Goal: Task Accomplishment & Management: Use online tool/utility

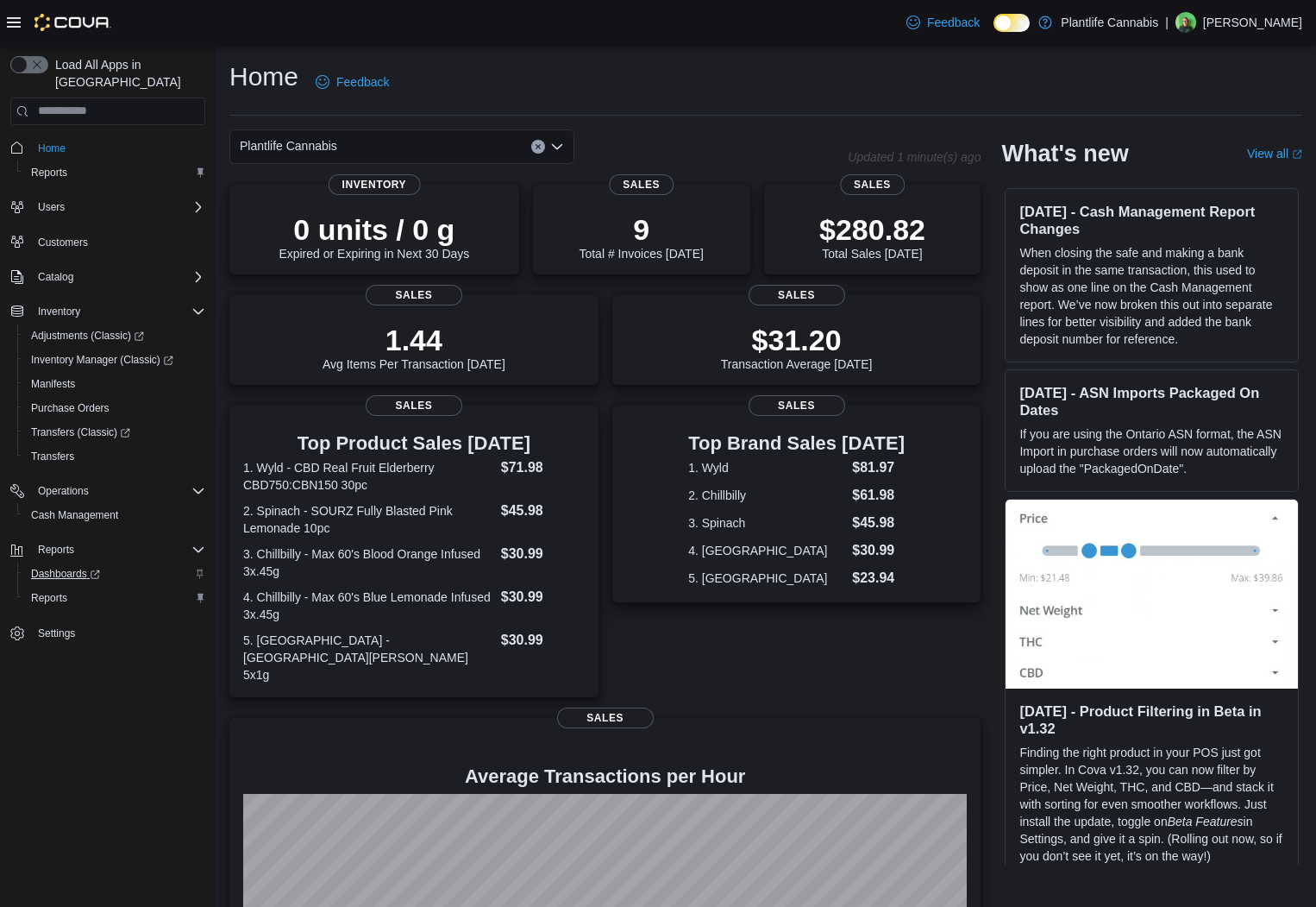
scroll to position [4, 0]
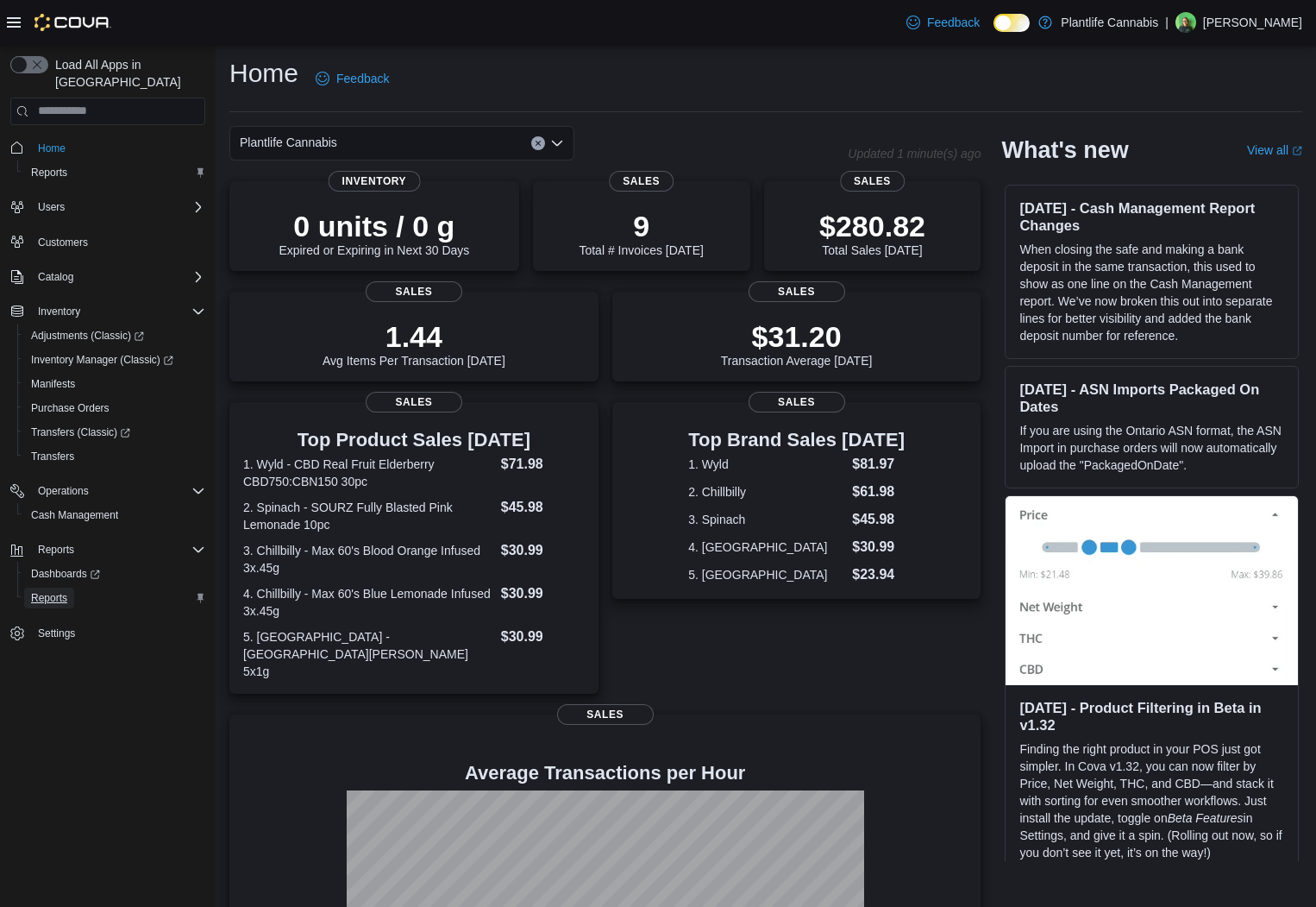
click at [73, 588] on link "Reports" at bounding box center [49, 598] width 50 height 20
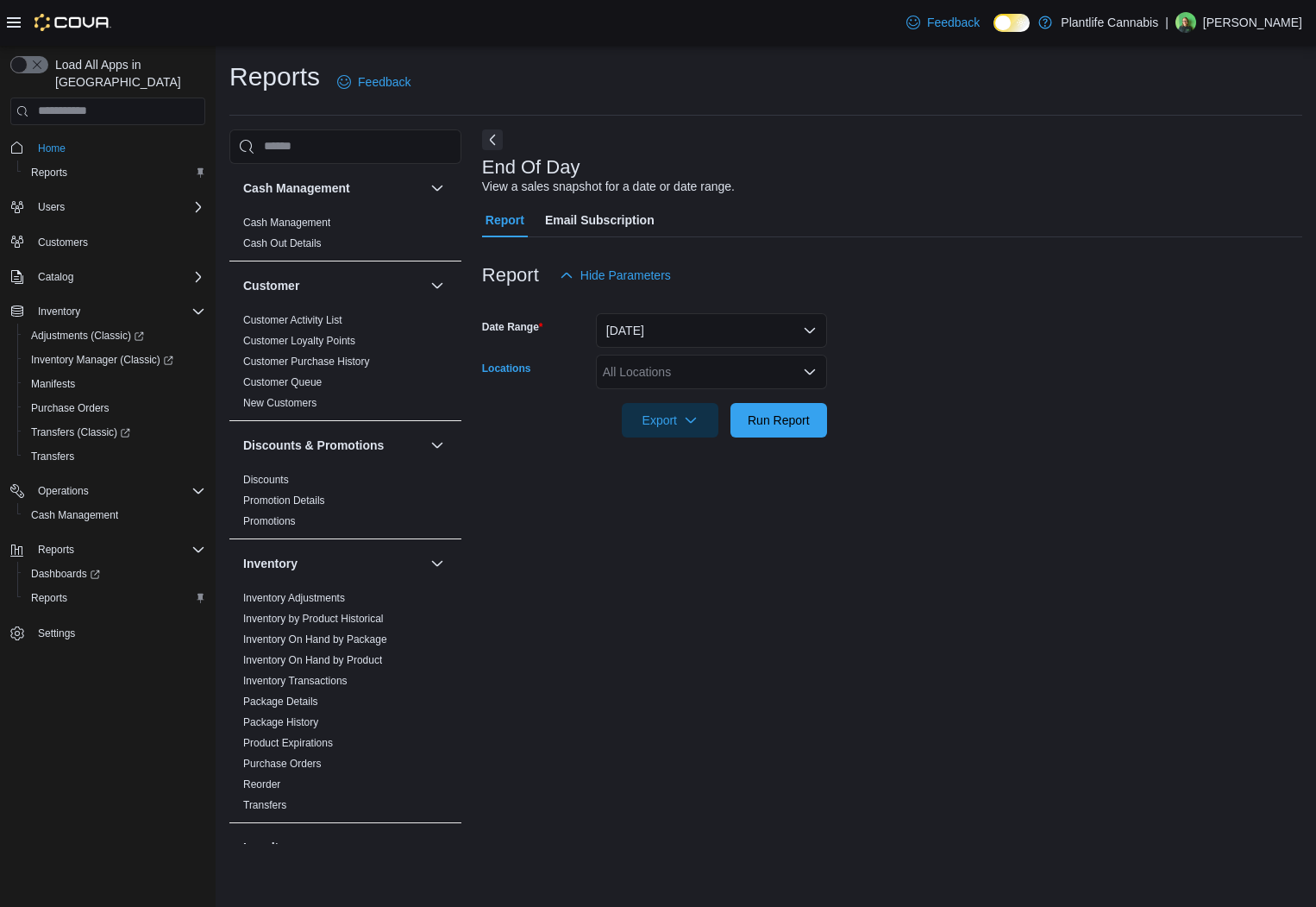
click at [674, 362] on div "All Locations" at bounding box center [711, 372] width 231 height 34
type input "***"
click at [684, 407] on span "Edmonton - [GEOGRAPHIC_DATA]" at bounding box center [737, 402] width 191 height 18
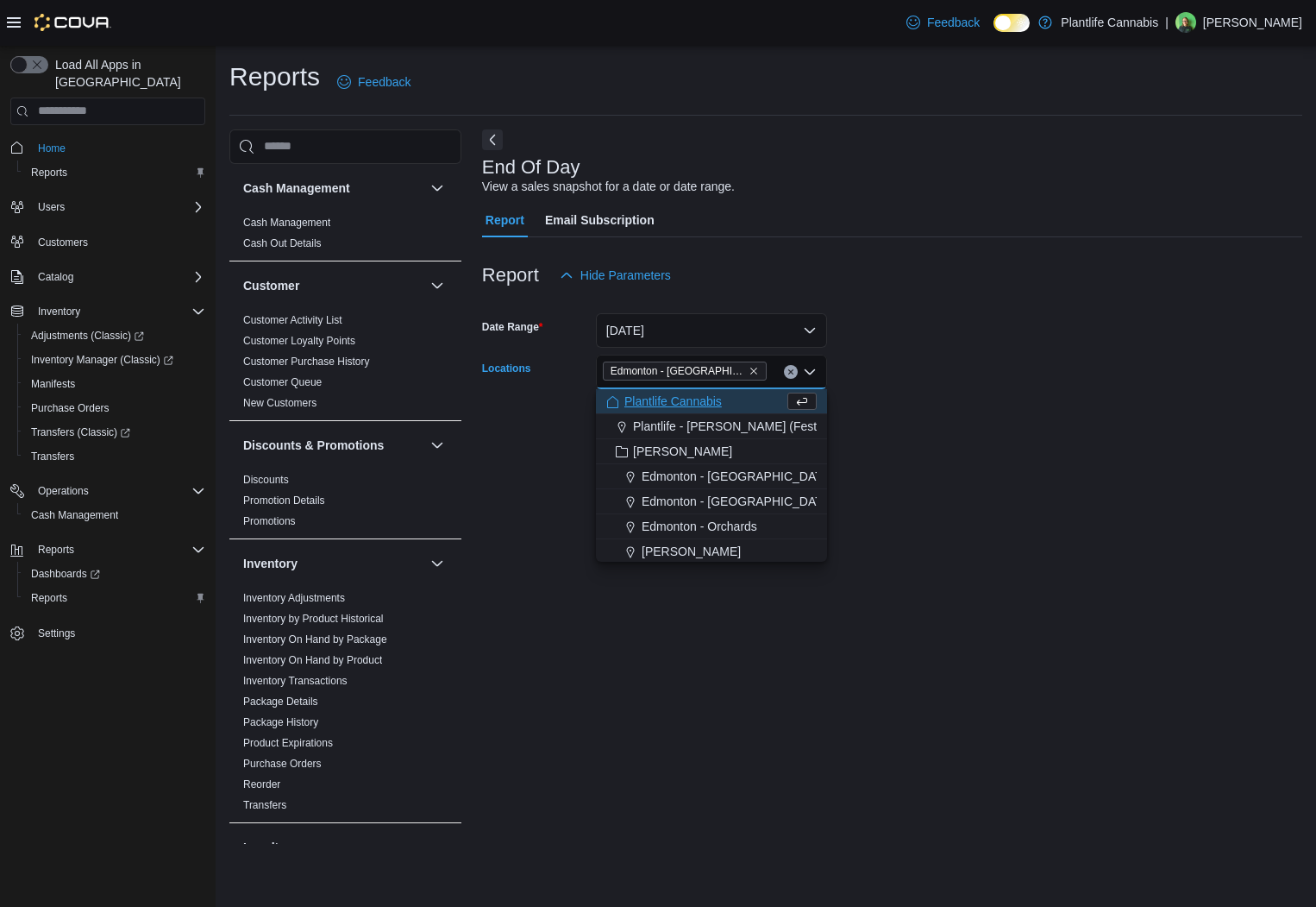
drag, startPoint x: 1000, startPoint y: 410, endPoint x: 821, endPoint y: 417, distance: 179.1
click at [992, 410] on form "Date Range Today Locations Edmonton - ICE District Combo box. Selected. Edmonto…" at bounding box center [893, 365] width 821 height 145
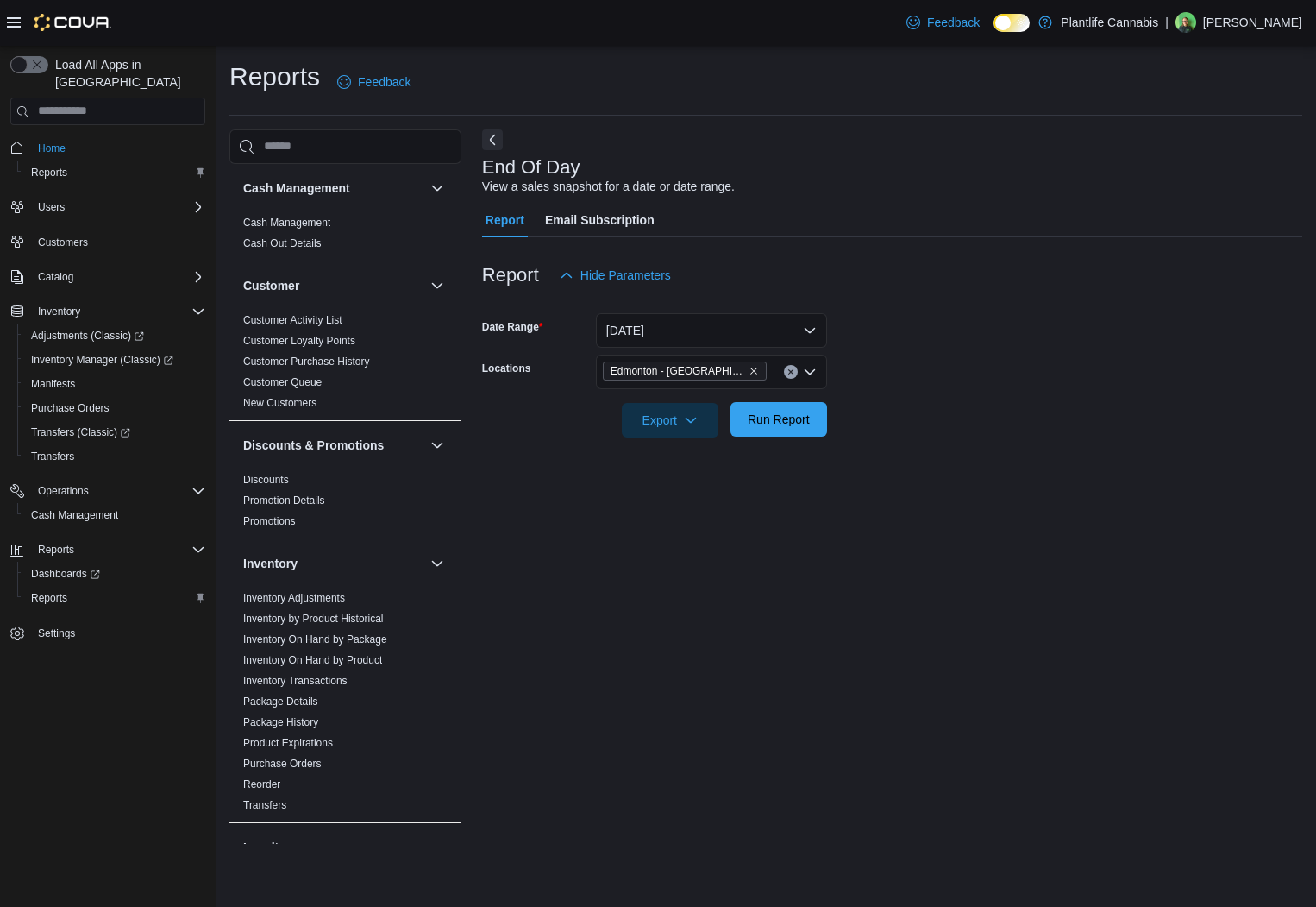
click at [796, 421] on span "Run Report" at bounding box center [779, 419] width 62 height 18
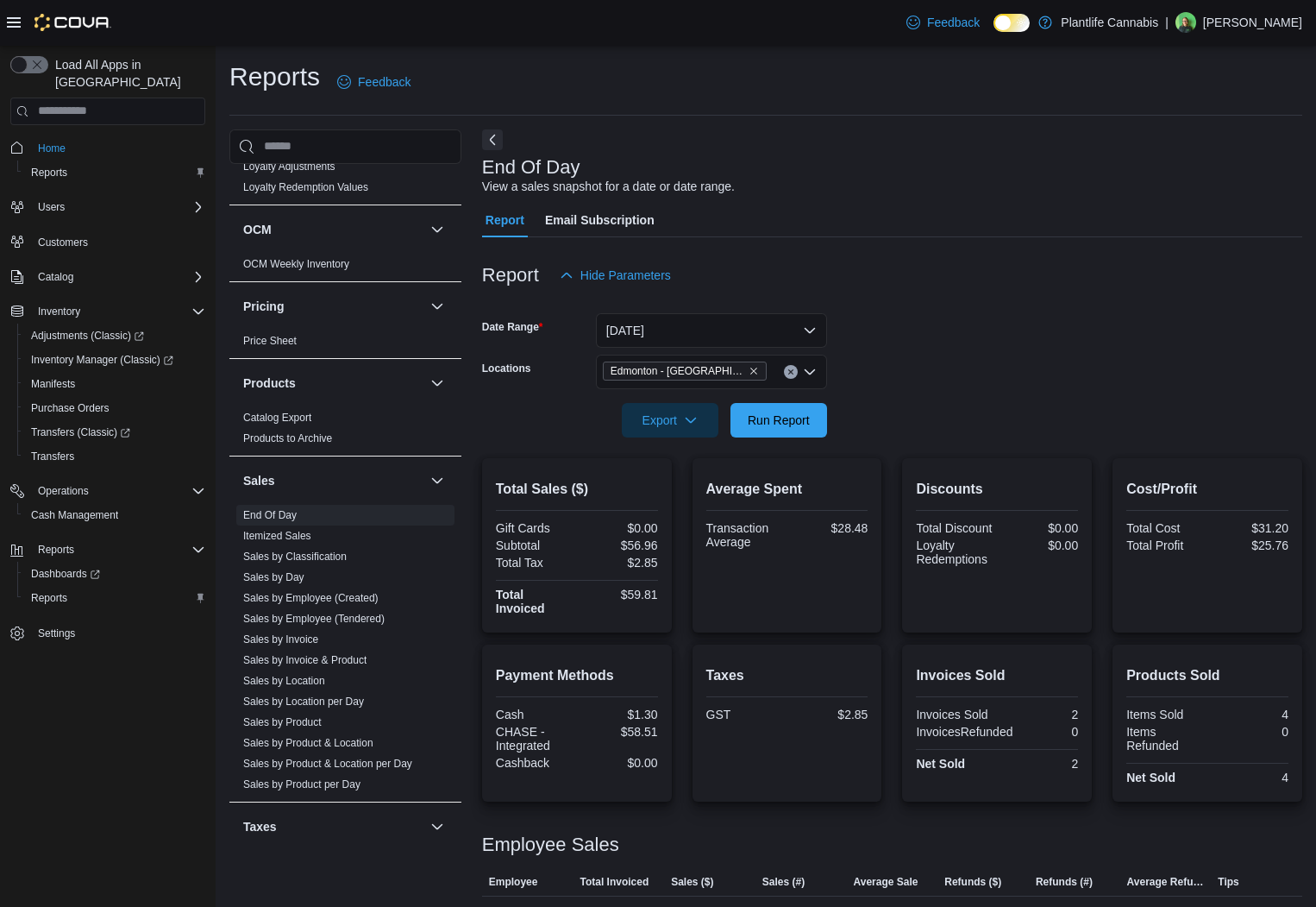
scroll to position [788, 0]
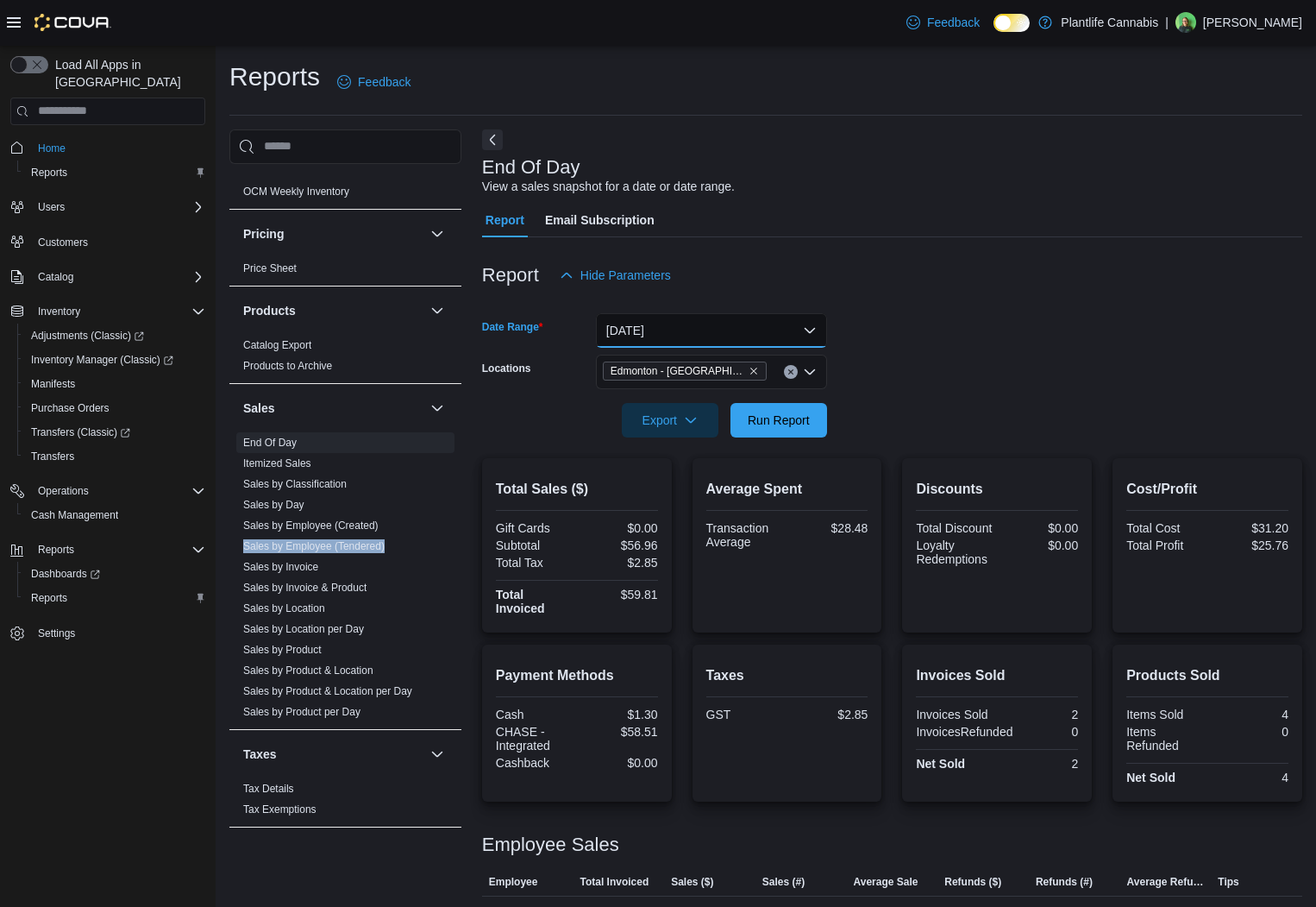
click at [704, 331] on button "[DATE]" at bounding box center [711, 330] width 231 height 34
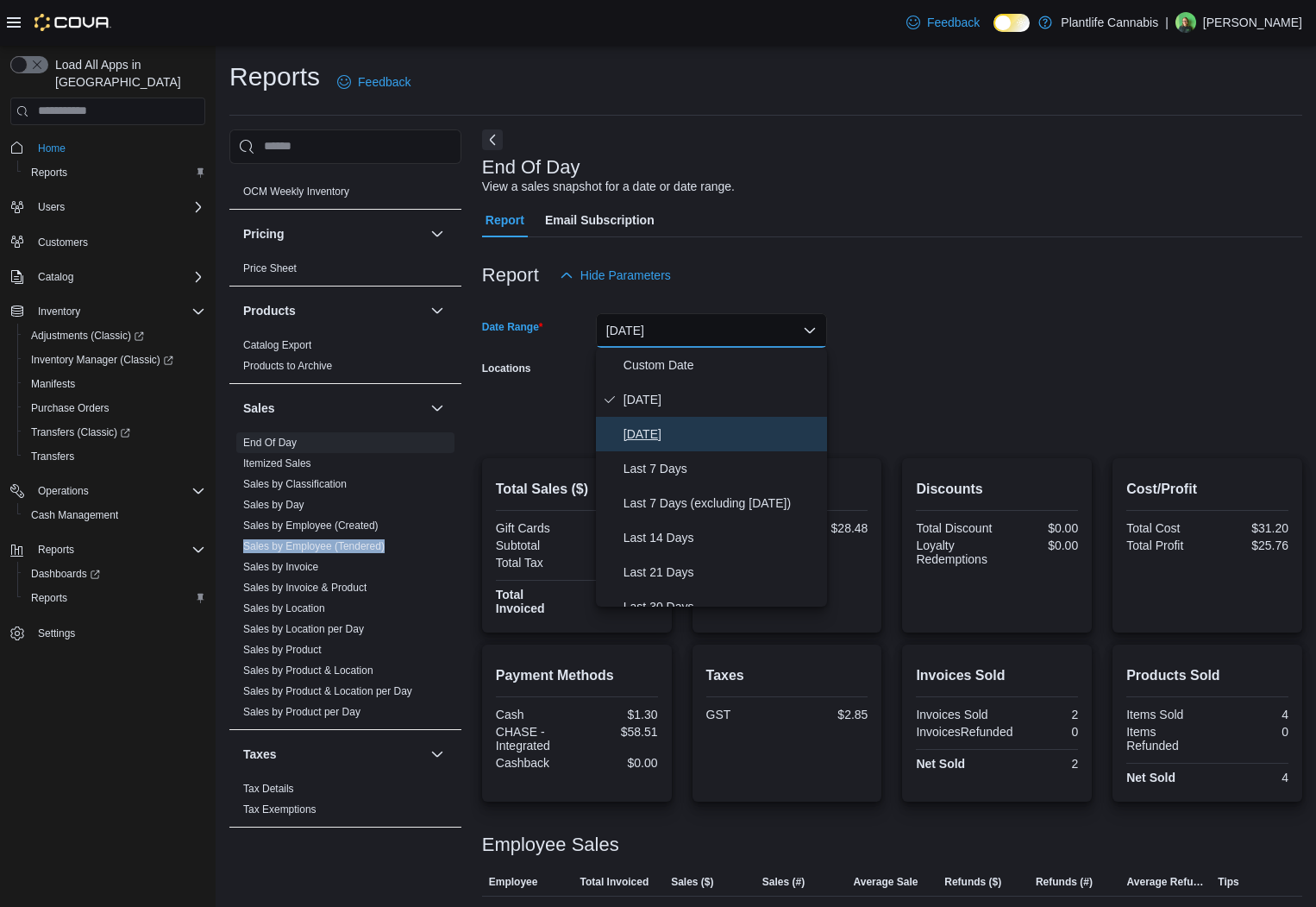
click at [689, 448] on button "[DATE]" at bounding box center [711, 433] width 231 height 34
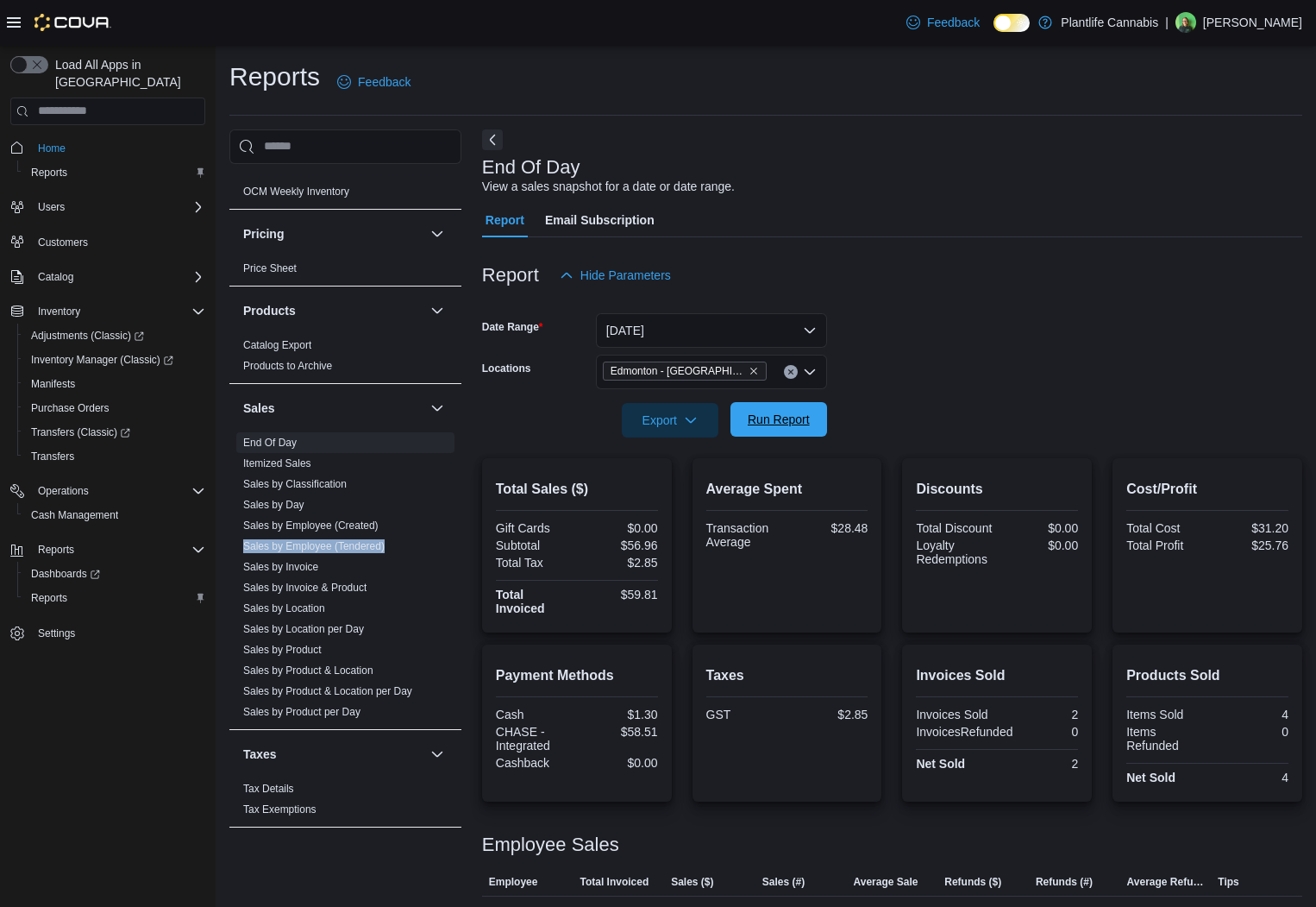
click at [769, 428] on span "Run Report" at bounding box center [779, 418] width 76 height 34
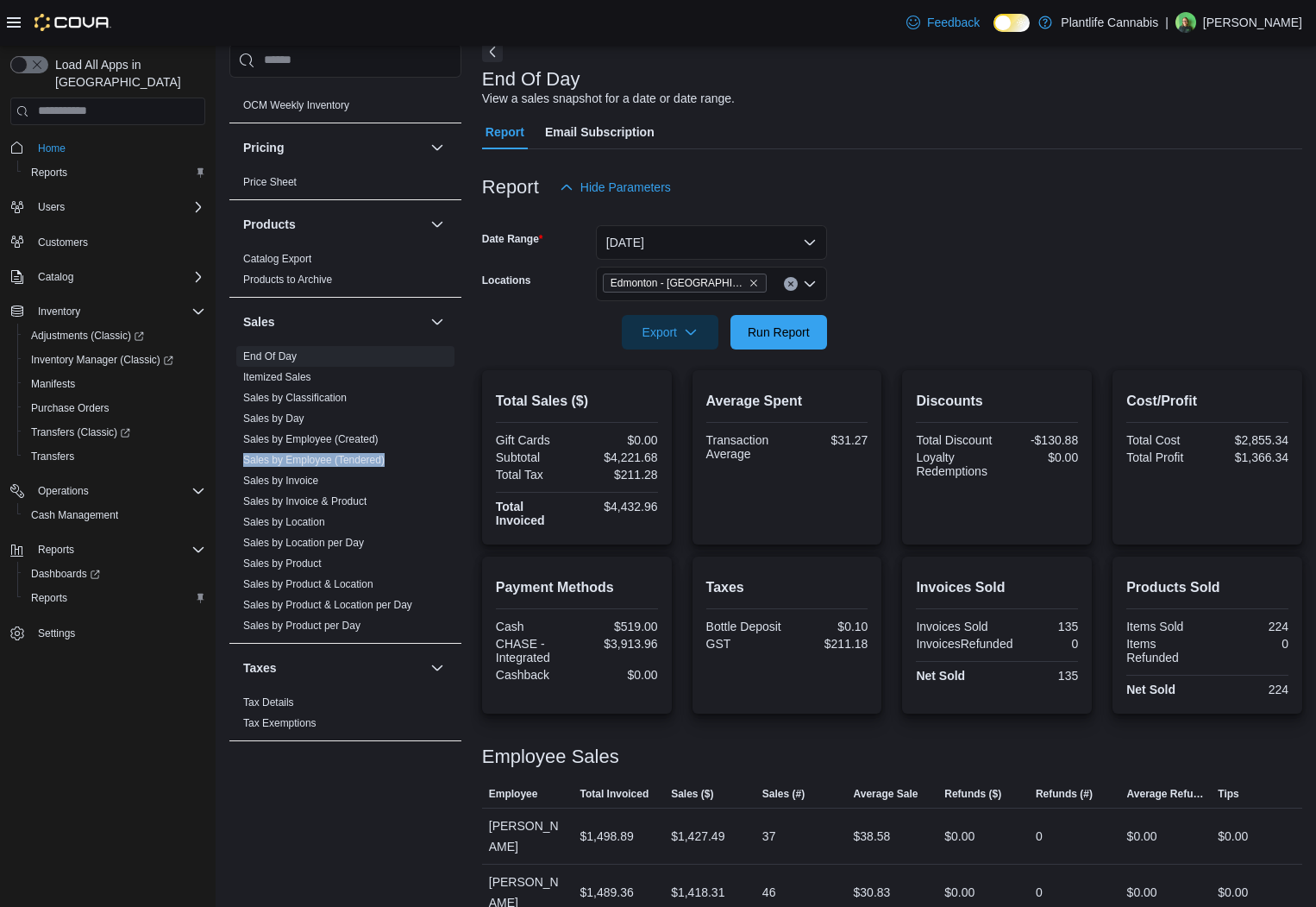
scroll to position [108, 0]
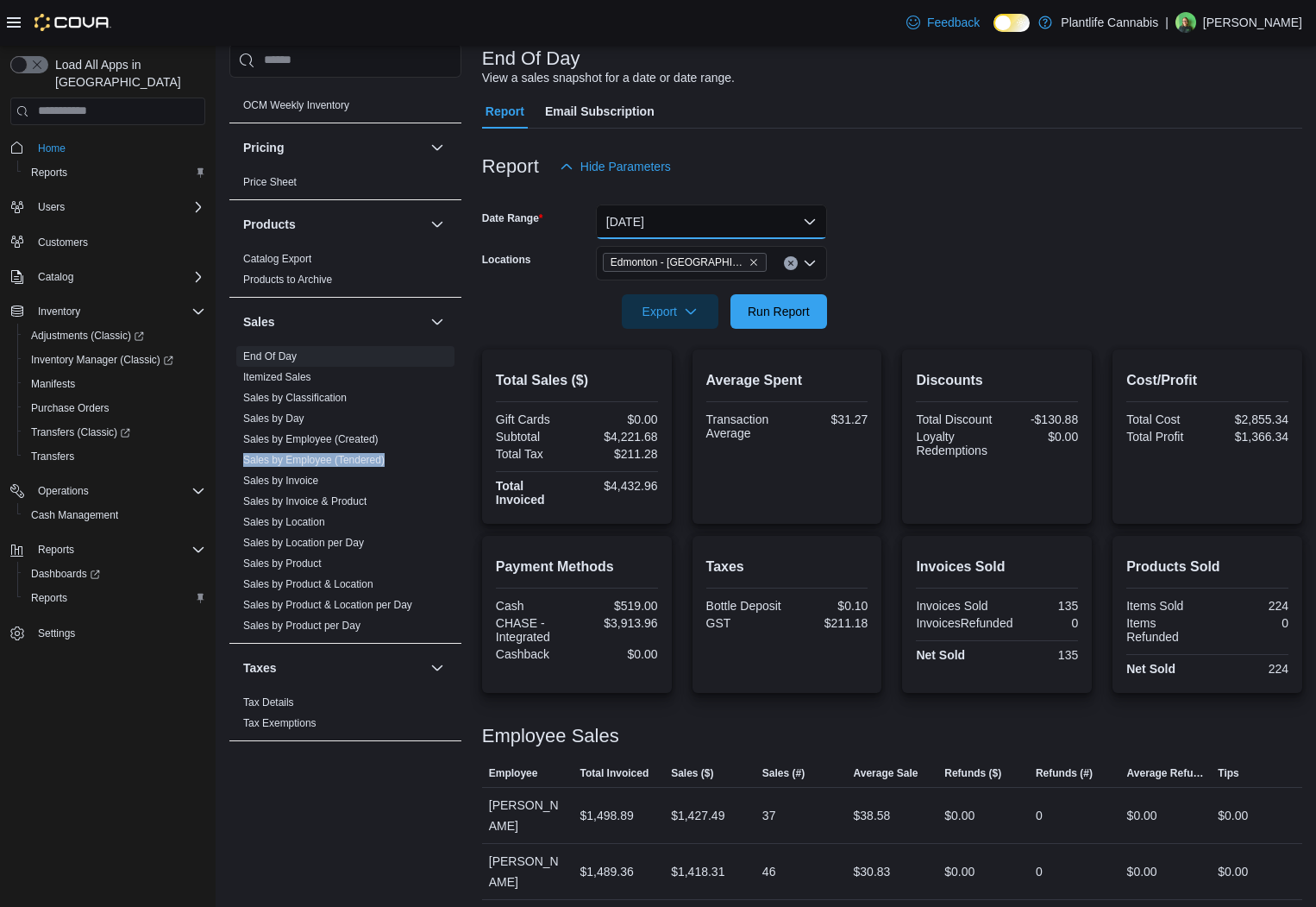
click at [709, 217] on button "[DATE]" at bounding box center [711, 221] width 231 height 34
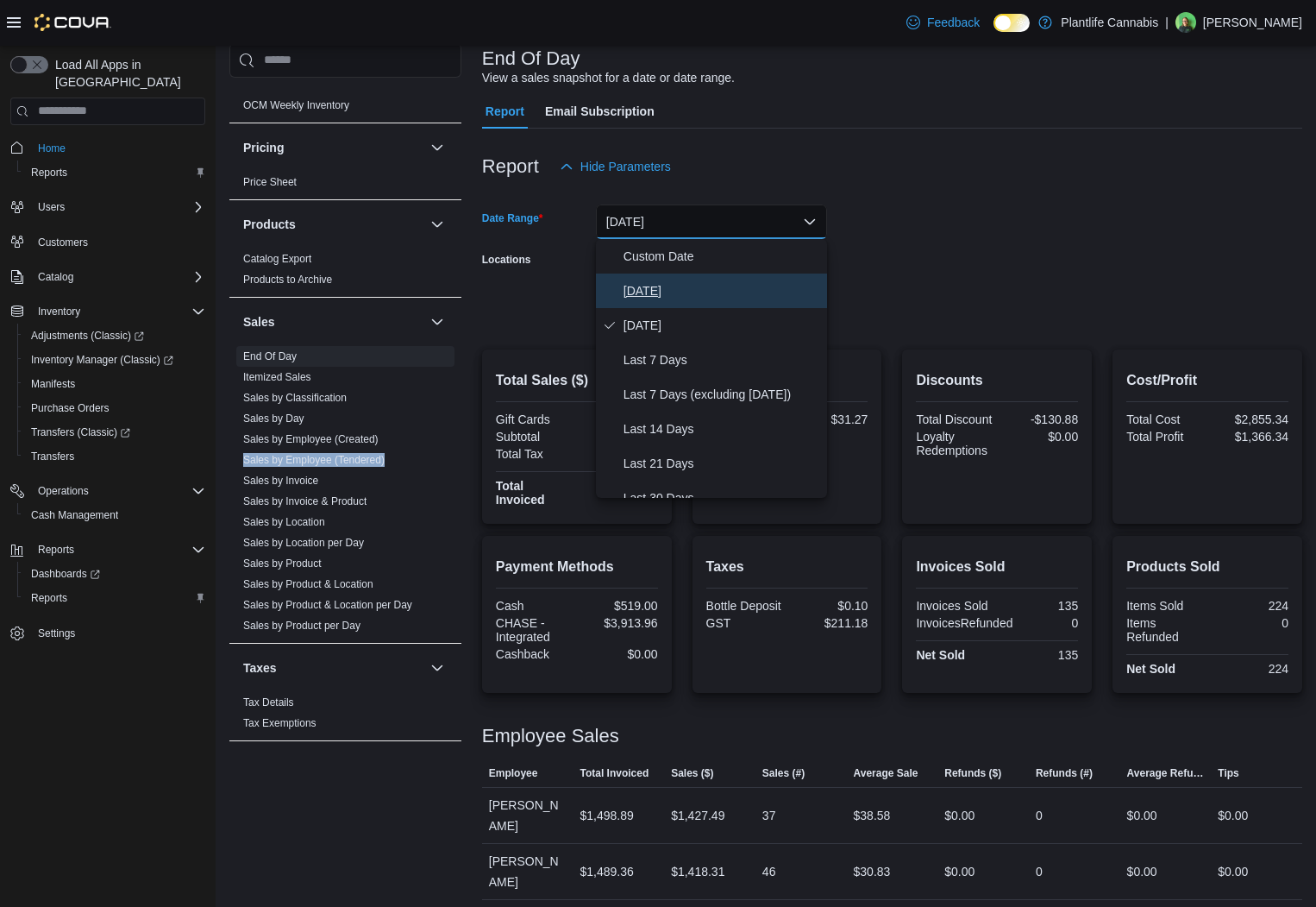
click at [703, 296] on span "[DATE]" at bounding box center [722, 291] width 197 height 20
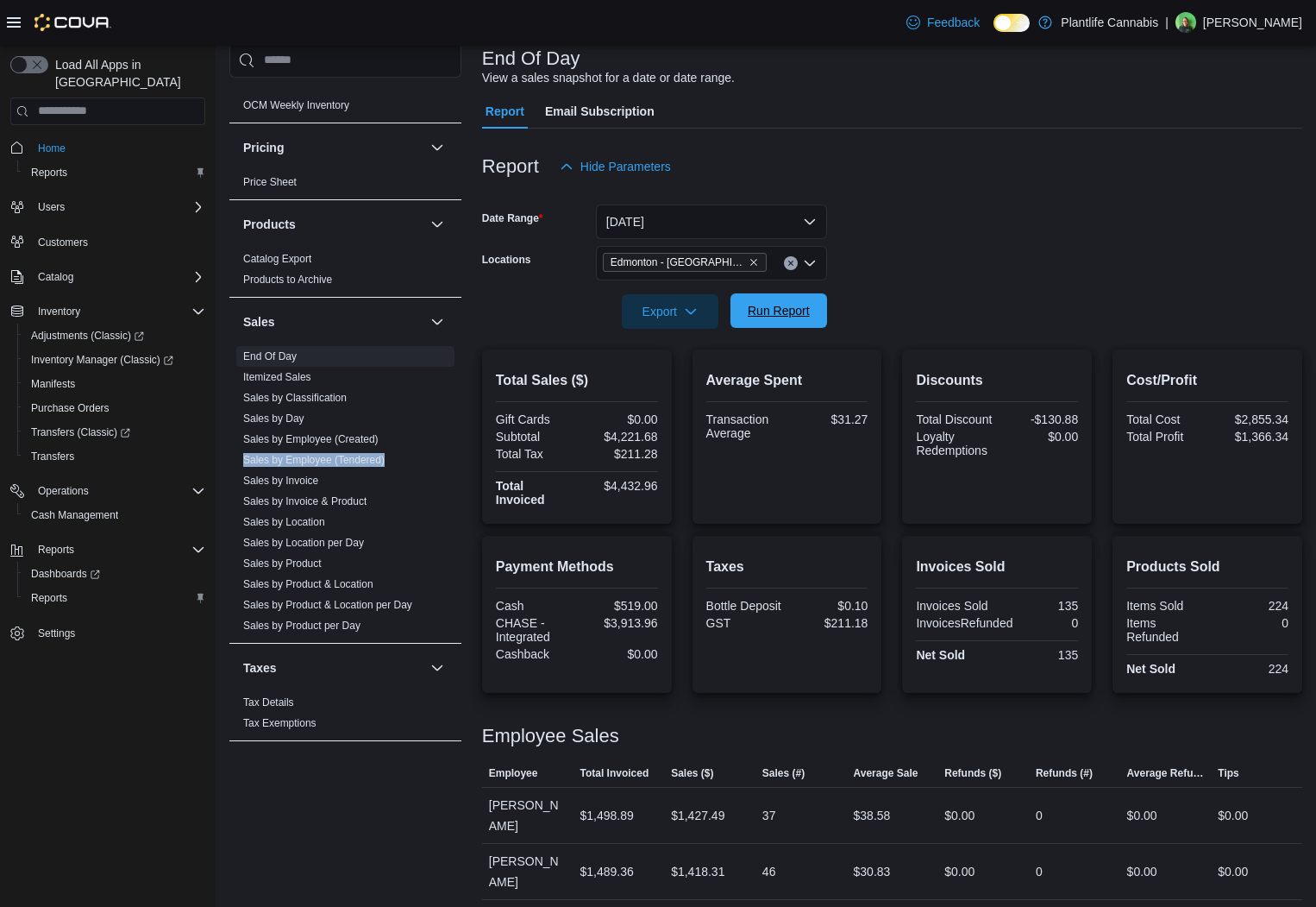
click at [767, 310] on span "Run Report" at bounding box center [779, 311] width 62 height 18
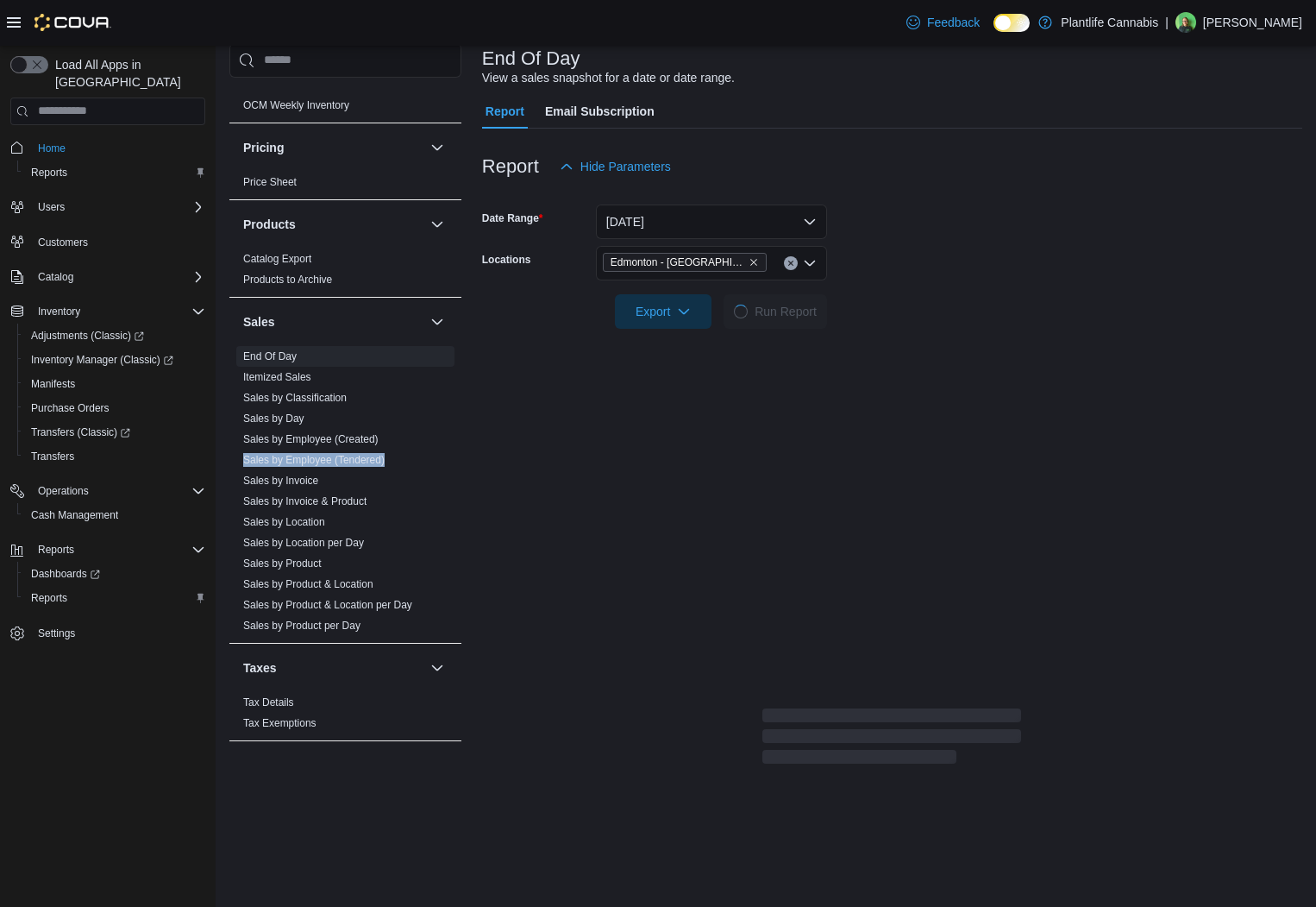
scroll to position [38, 0]
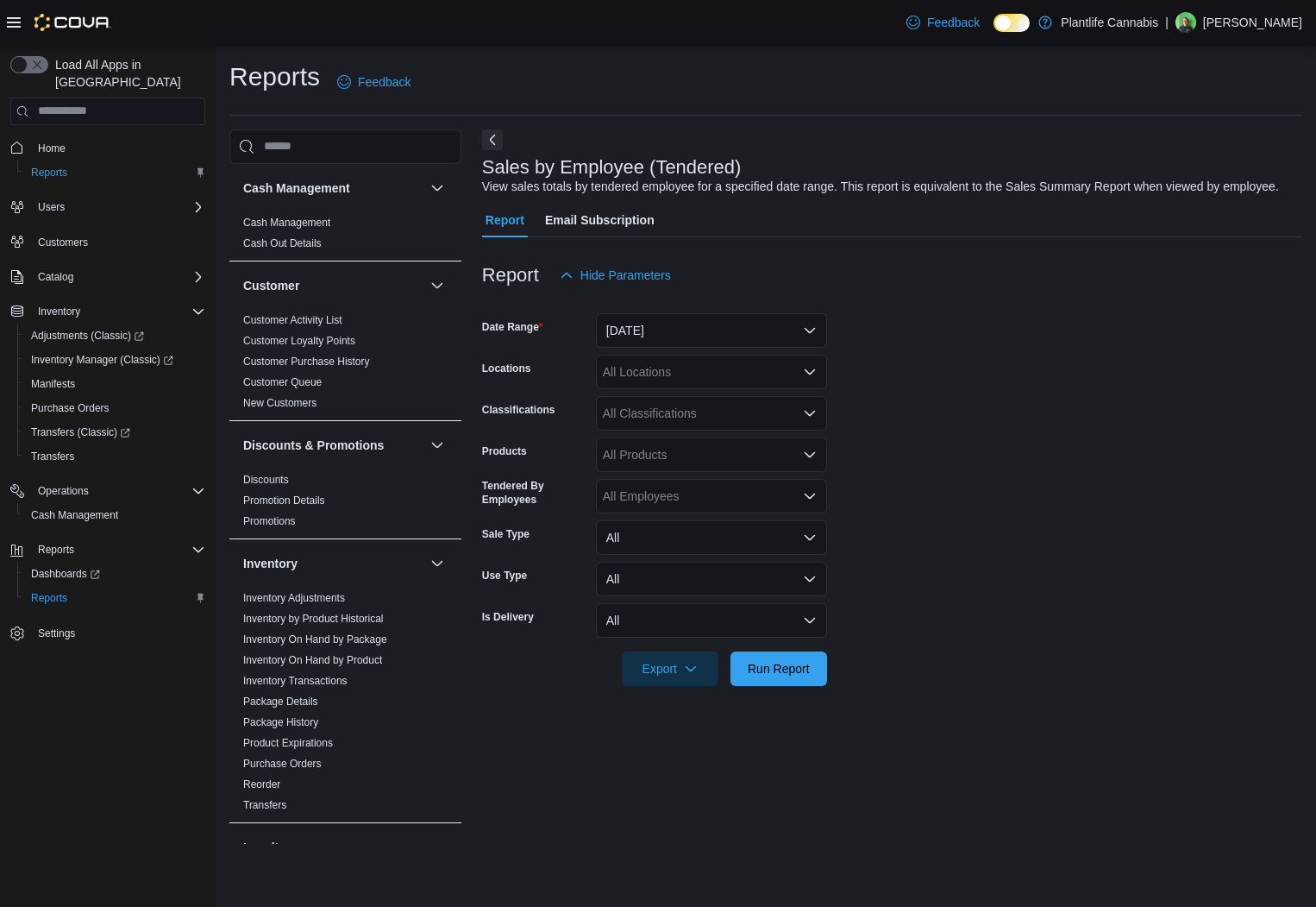
click at [726, 371] on form "Date Range [DATE] Locations All Locations Classifications All Classifications P…" at bounding box center [893, 489] width 821 height 393
click at [723, 366] on form "Date Range [DATE] Locations All Locations Classifications All Classifications P…" at bounding box center [893, 489] width 821 height 393
click at [721, 348] on button "[DATE]" at bounding box center [711, 330] width 231 height 34
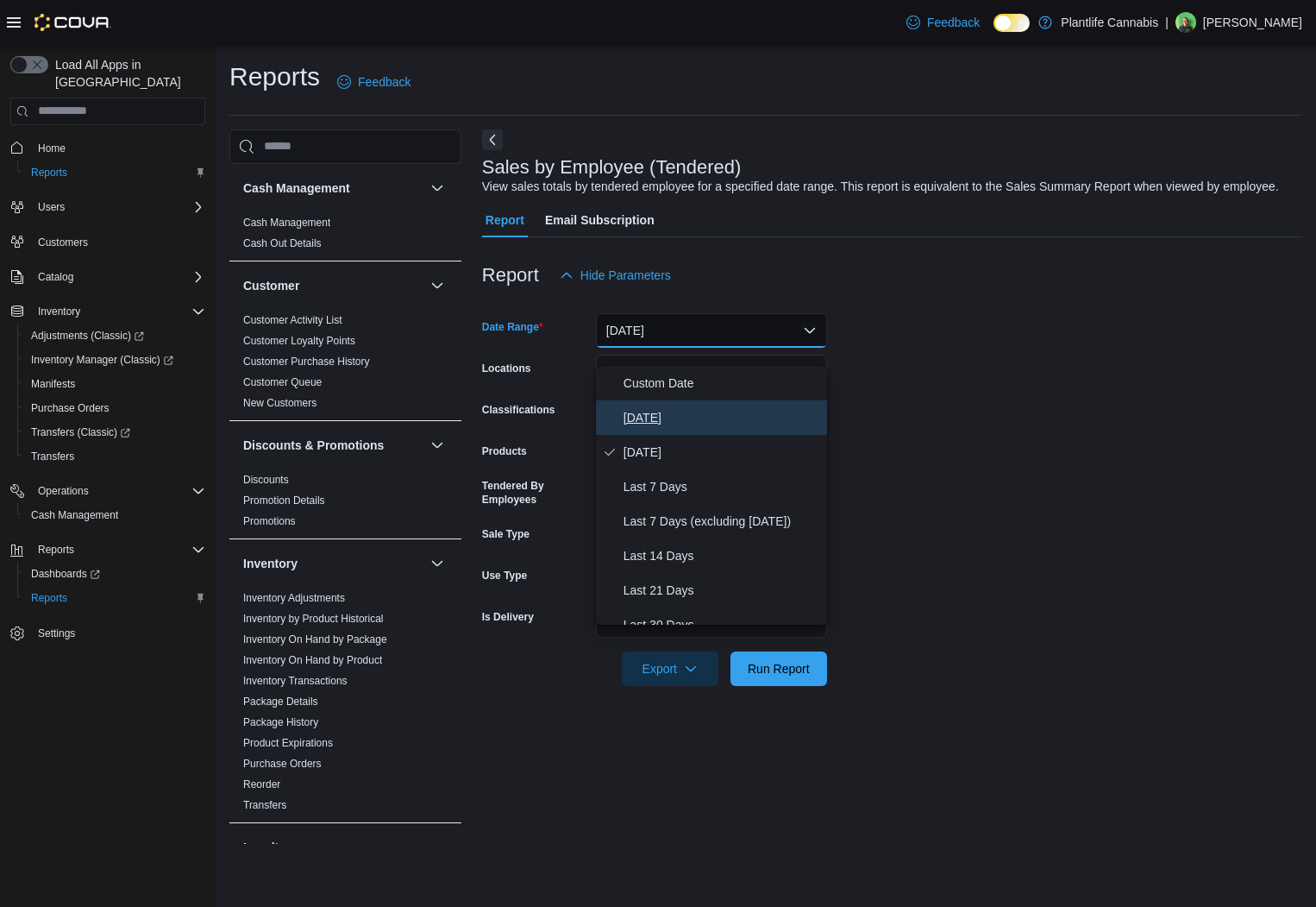
click at [713, 416] on span "[DATE]" at bounding box center [722, 417] width 197 height 20
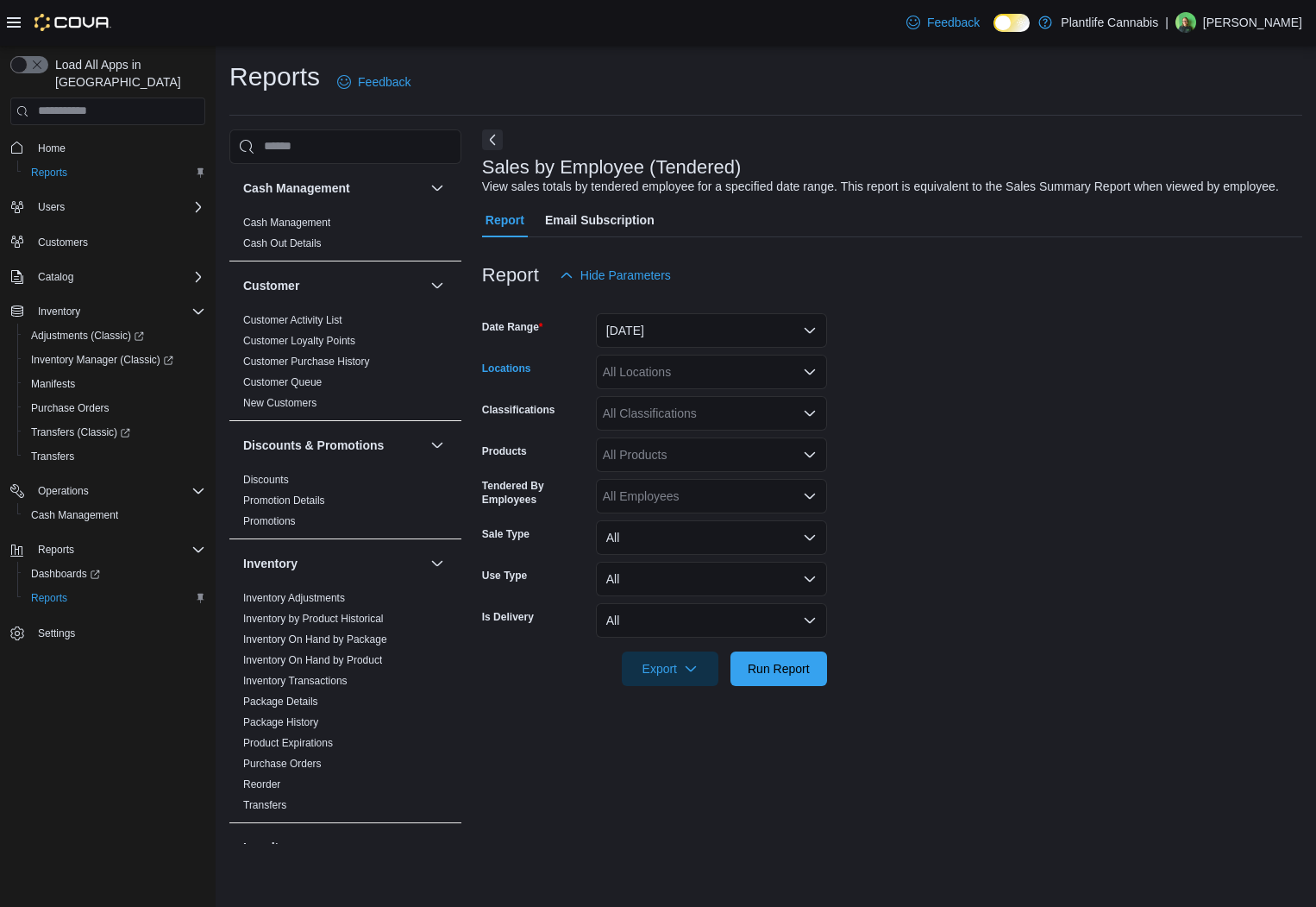
click at [707, 389] on div "All Locations" at bounding box center [711, 372] width 231 height 34
type input "***"
click at [767, 411] on span "Edmonton - [GEOGRAPHIC_DATA]" at bounding box center [737, 419] width 191 height 18
drag, startPoint x: 984, startPoint y: 439, endPoint x: 648, endPoint y: 435, distance: 336.0
click at [934, 440] on form "Date Range [DATE] Locations [GEOGRAPHIC_DATA] - ICE District Classifications Al…" at bounding box center [893, 489] width 821 height 393
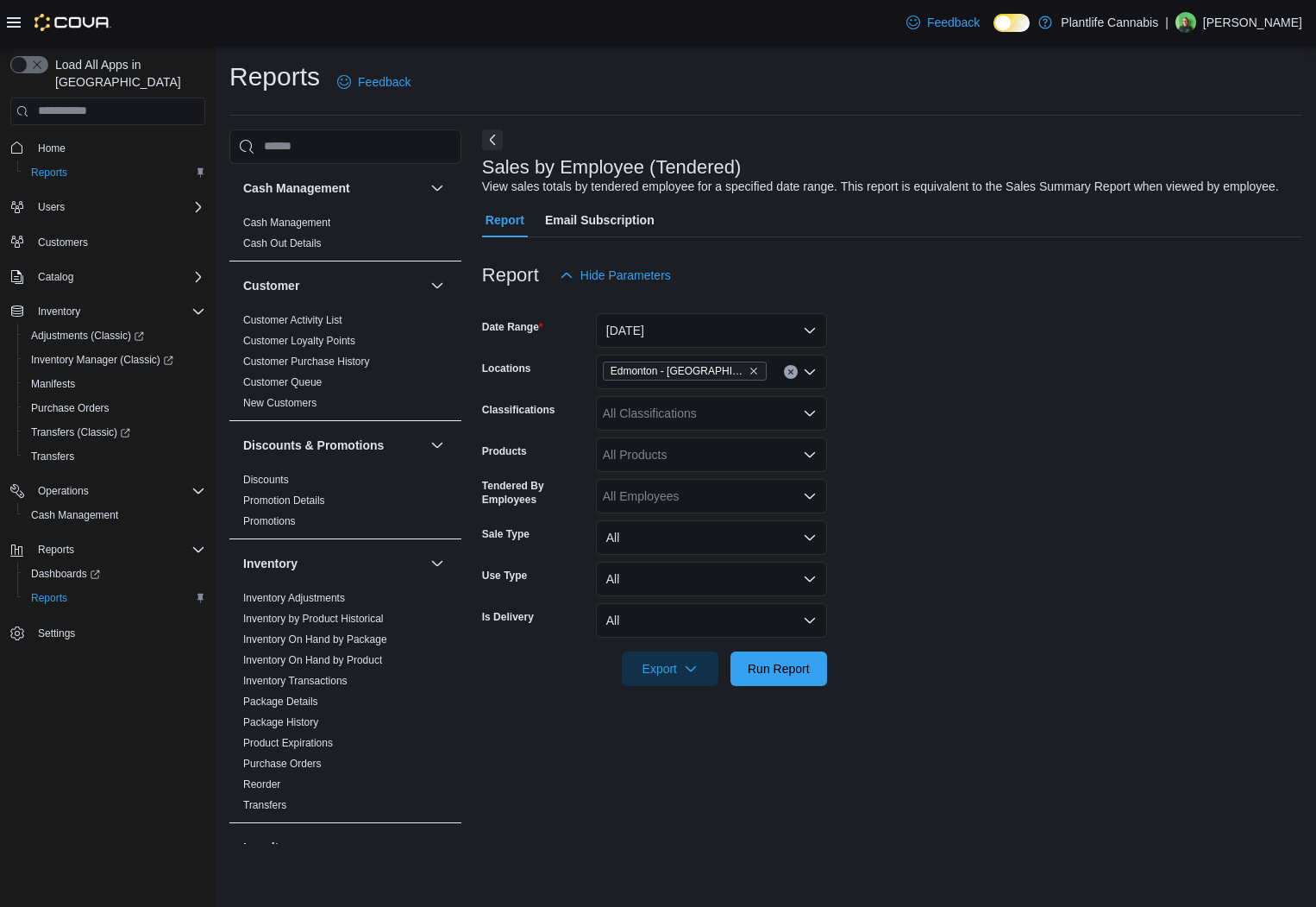
click at [648, 431] on div "All Classifications" at bounding box center [711, 413] width 231 height 34
type input "**"
click at [666, 464] on span "Accessory Group" at bounding box center [678, 461] width 93 height 18
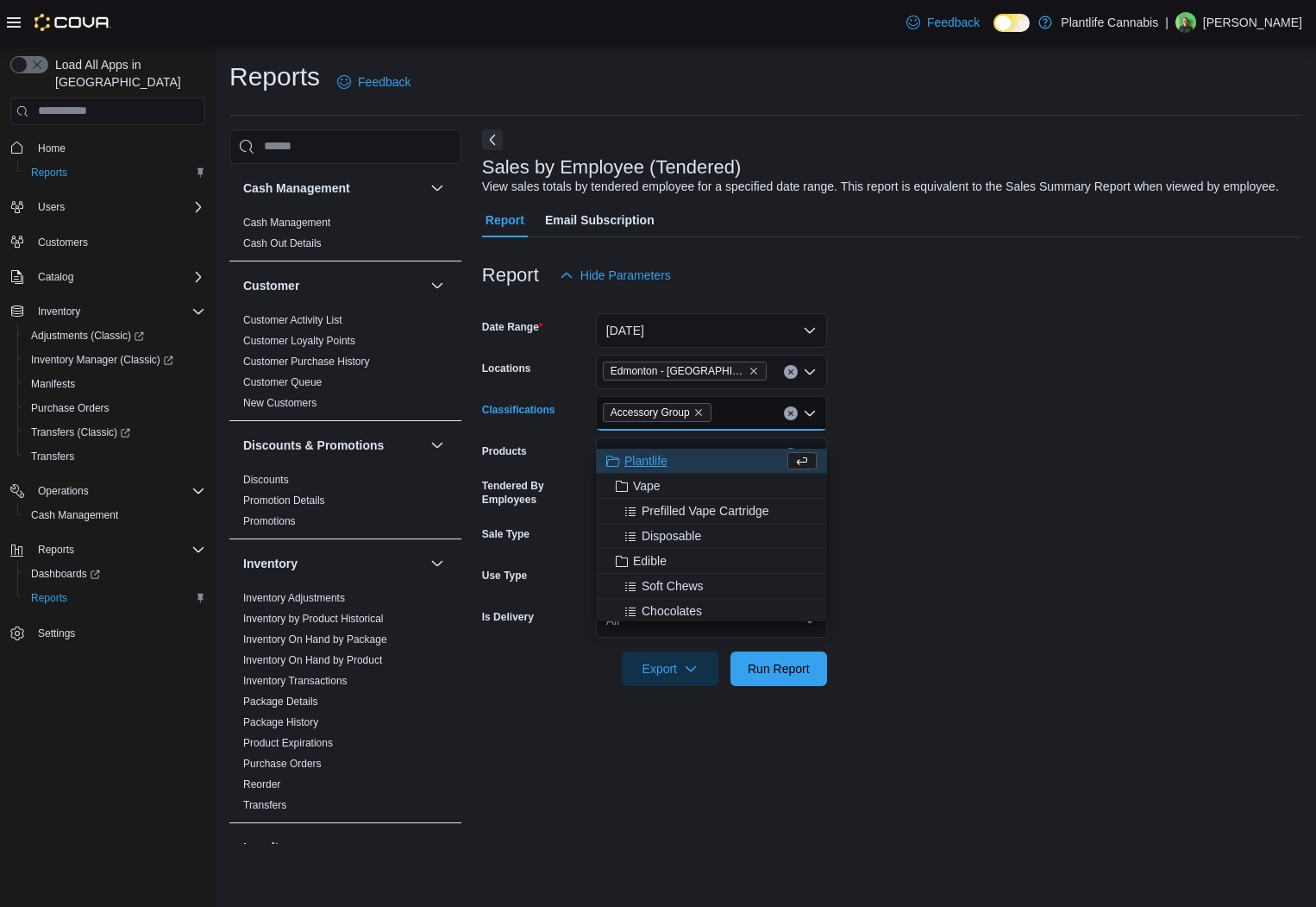
drag, startPoint x: 1068, startPoint y: 511, endPoint x: 1052, endPoint y: 520, distance: 18.4
click at [1059, 516] on form "Date Range [DATE] Locations [GEOGRAPHIC_DATA] - ICE District Classifications Ac…" at bounding box center [893, 489] width 821 height 393
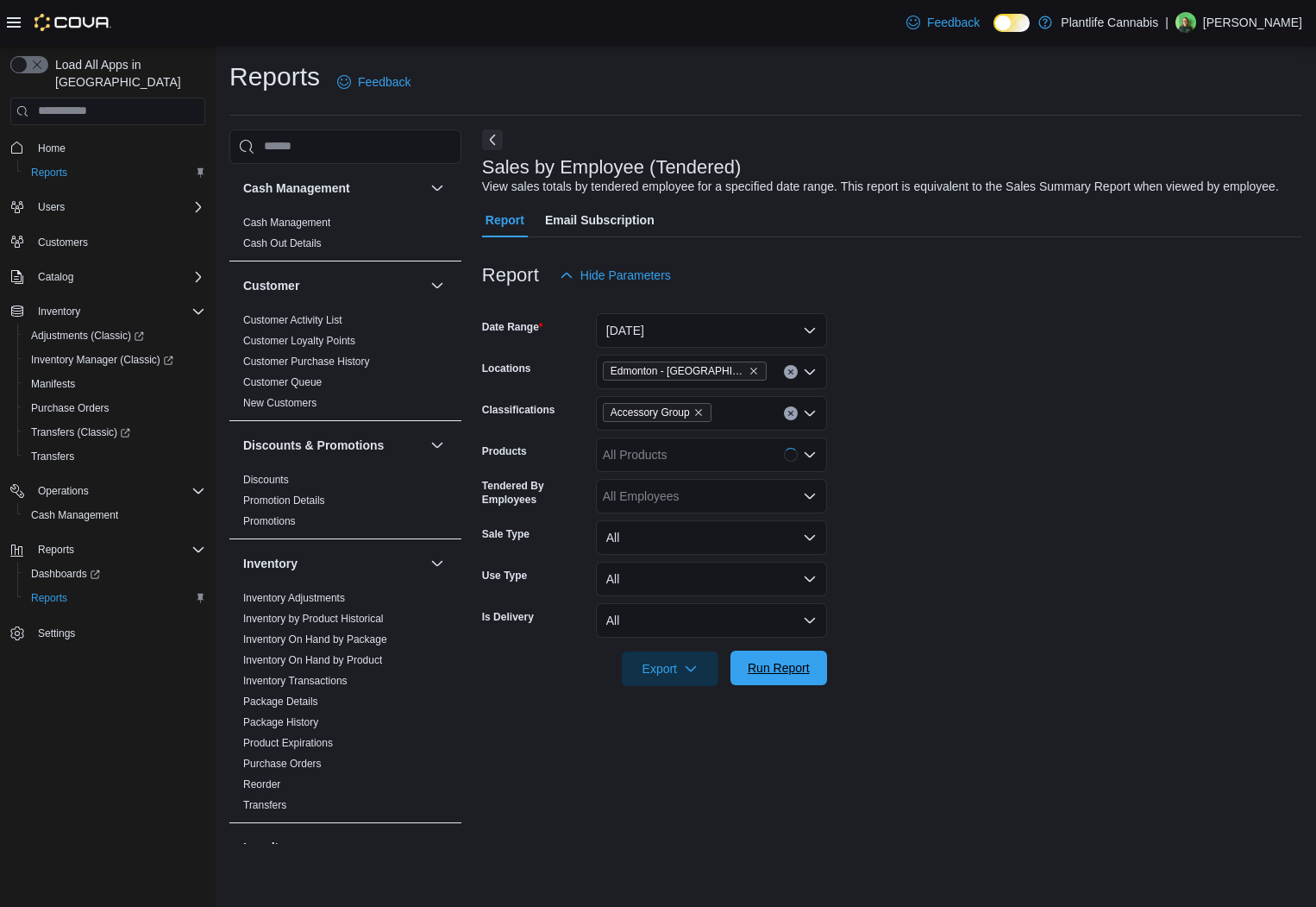
click at [808, 677] on span "Run Report" at bounding box center [779, 668] width 62 height 18
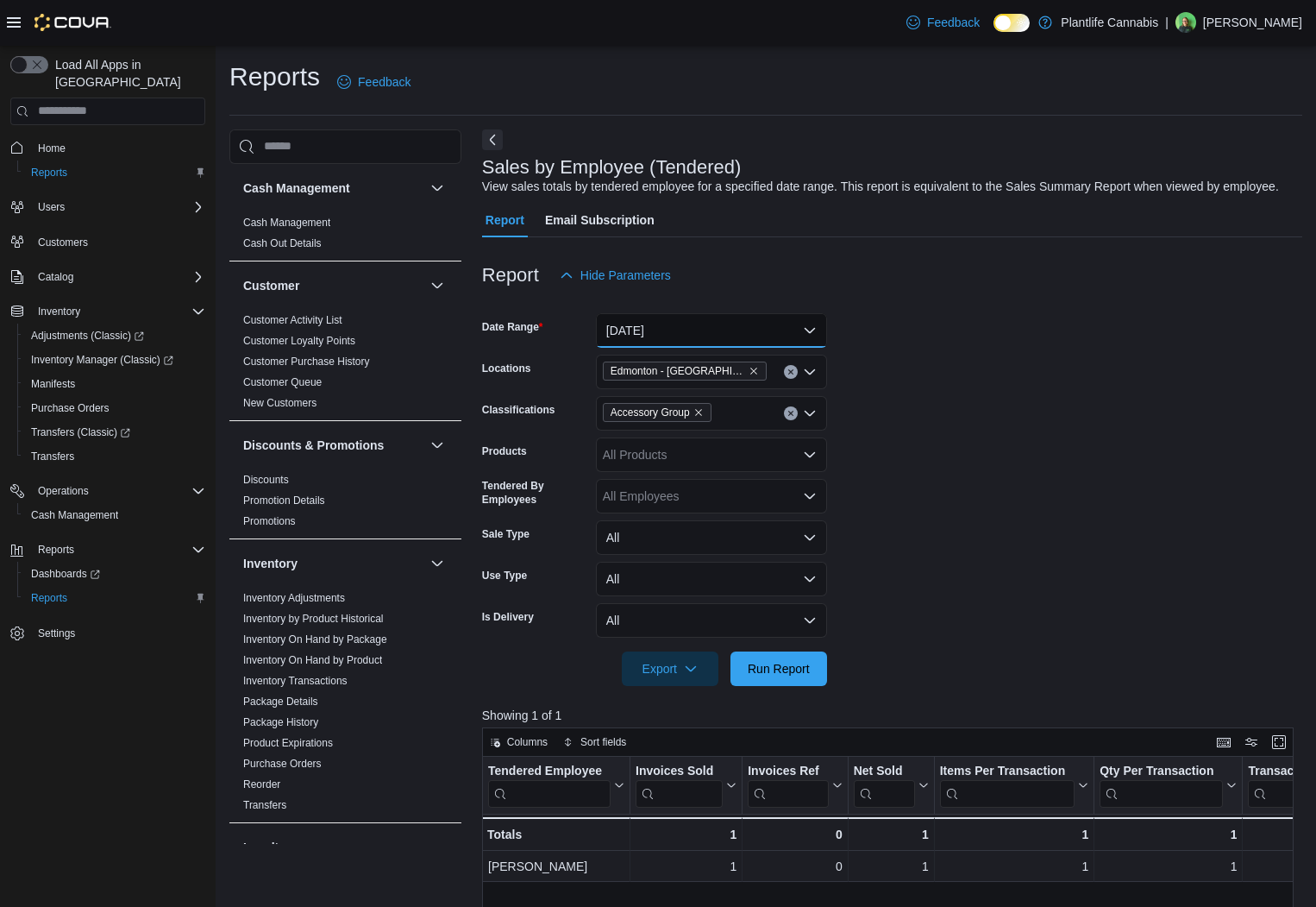
click at [685, 348] on button "[DATE]" at bounding box center [711, 330] width 231 height 34
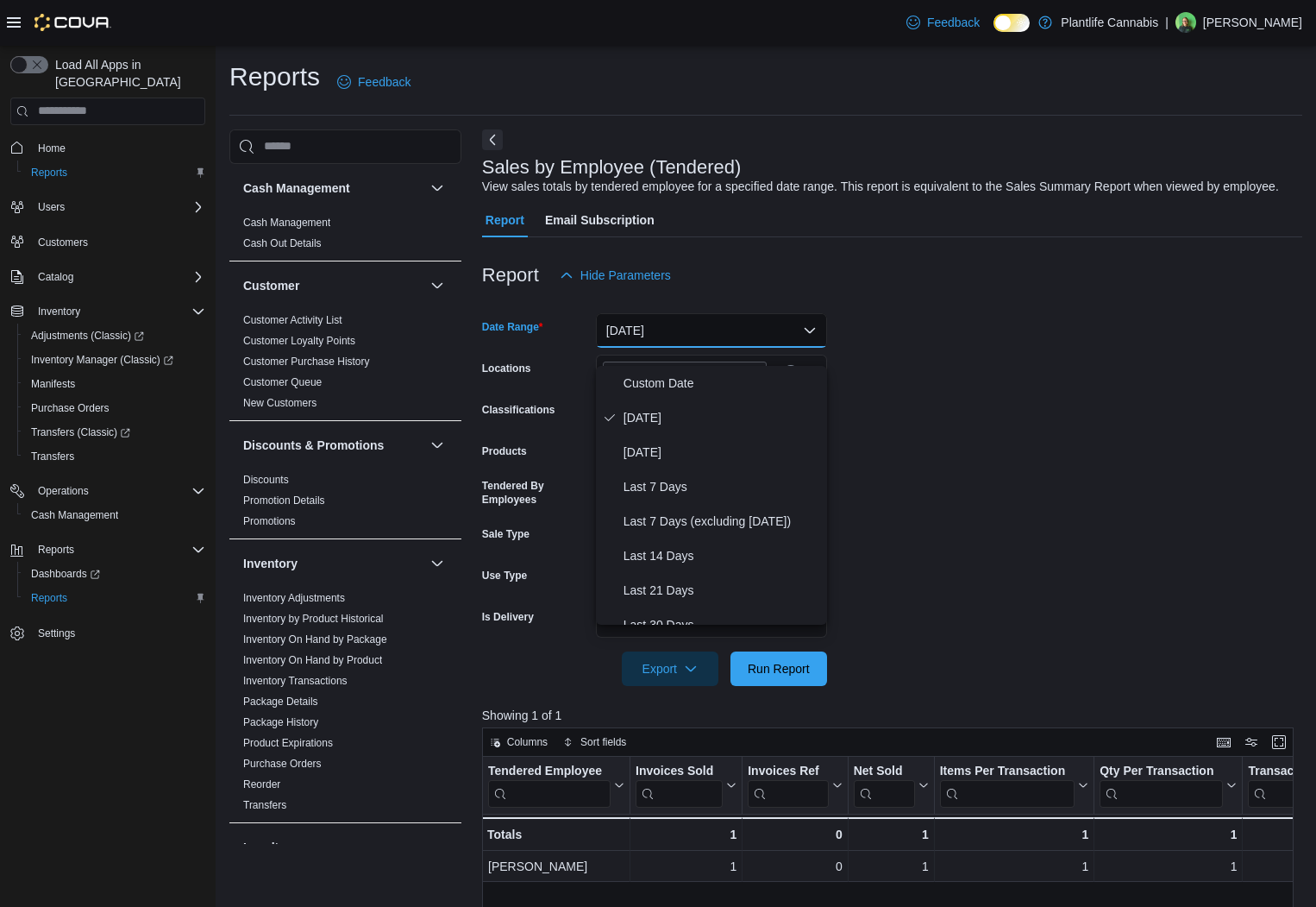
click at [976, 313] on div at bounding box center [893, 302] width 821 height 20
